Goal: Communication & Community: Answer question/provide support

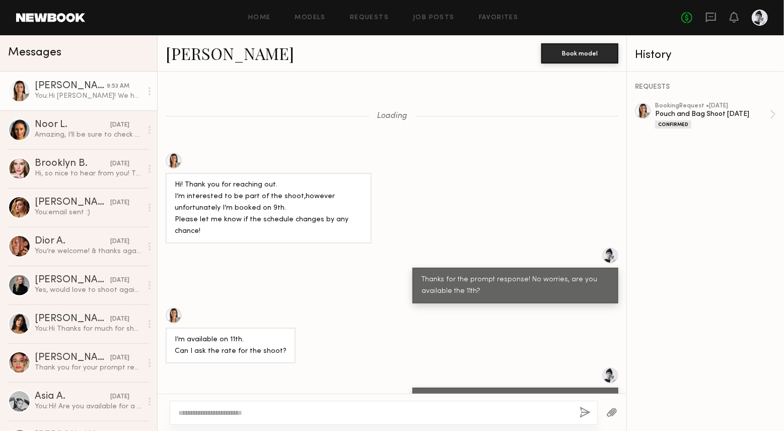
scroll to position [762, 0]
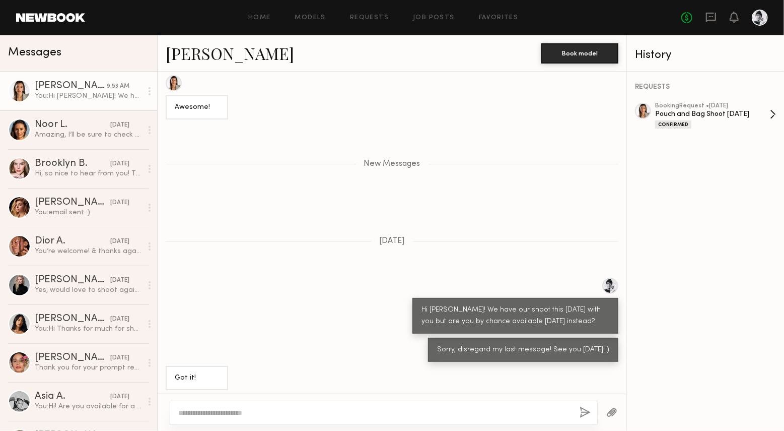
click at [740, 115] on div "Pouch and Bag Shoot [DATE]" at bounding box center [712, 114] width 115 height 10
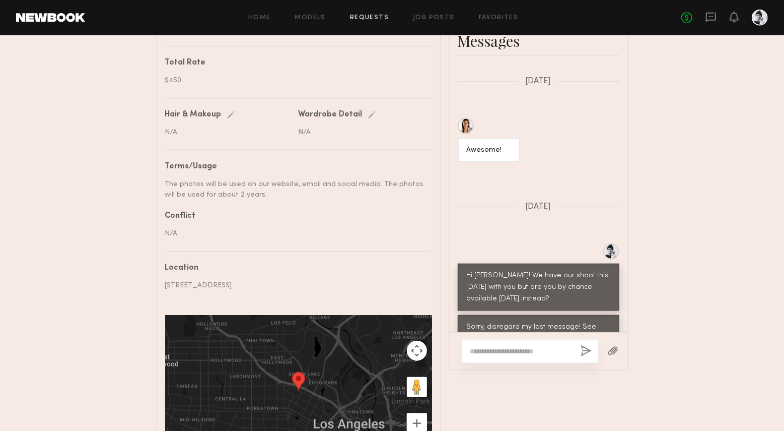
scroll to position [499, 0]
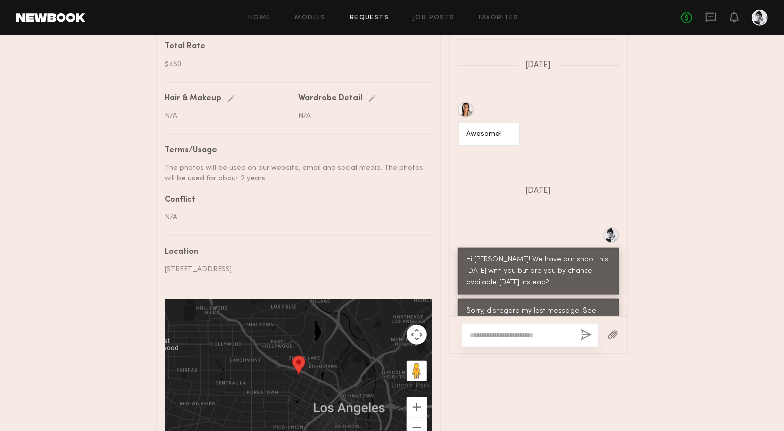
click at [693, 228] on div "Send request Model response Review hours worked Pay model Booking Request [PERS…" at bounding box center [392, 2] width 784 height 914
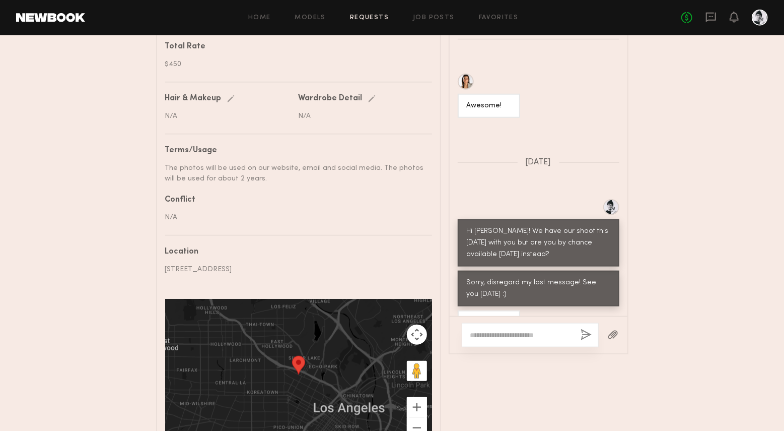
click at [674, 249] on div "Send request Model response Review hours worked Pay model Booking Request [PERS…" at bounding box center [392, 2] width 784 height 914
